Goal: Check status

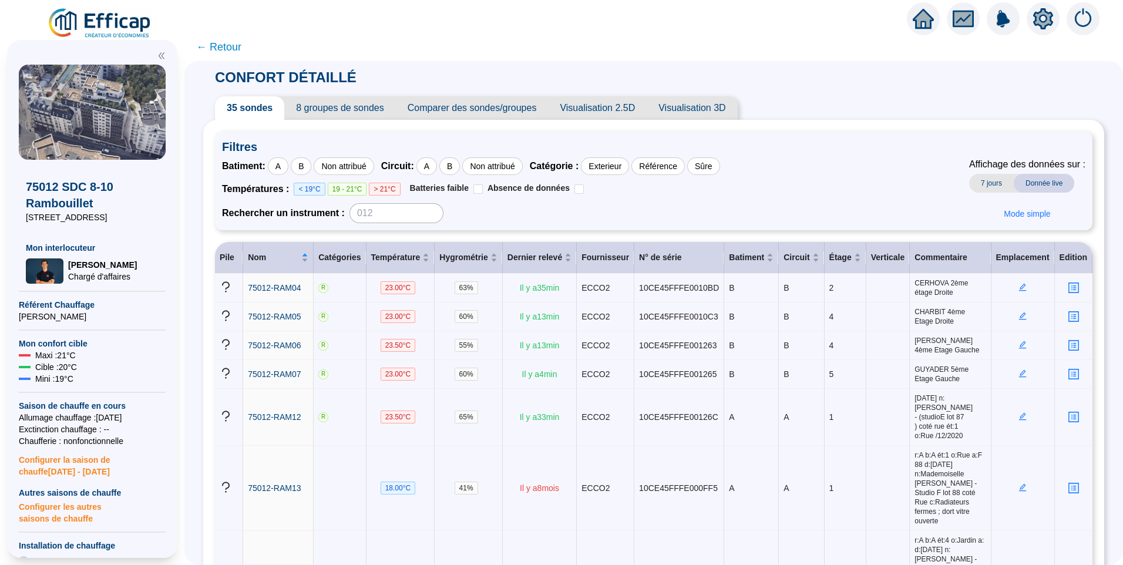
click at [860, 100] on div "35 sondes 8 groupes de sondes Comparer des sondes/groupes Visualisation 2.5D Vi…" at bounding box center [653, 107] width 901 height 23
